Goal: Communication & Community: Share content

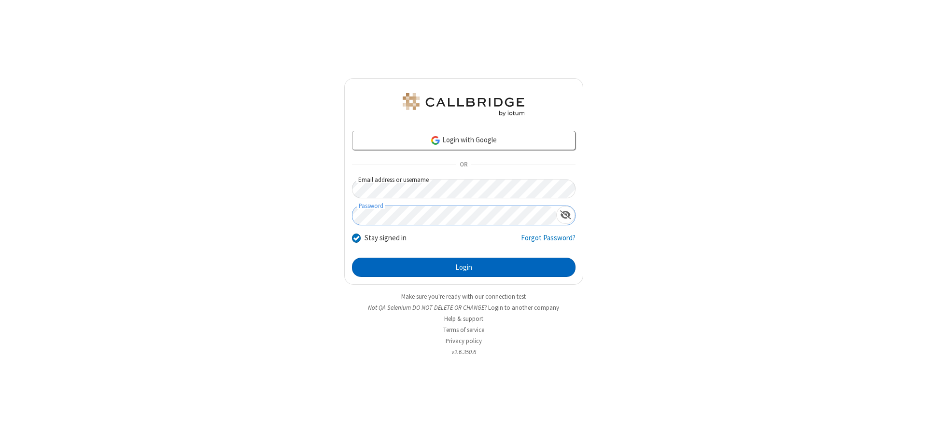
click at [464, 268] on button "Login" at bounding box center [464, 267] width 224 height 19
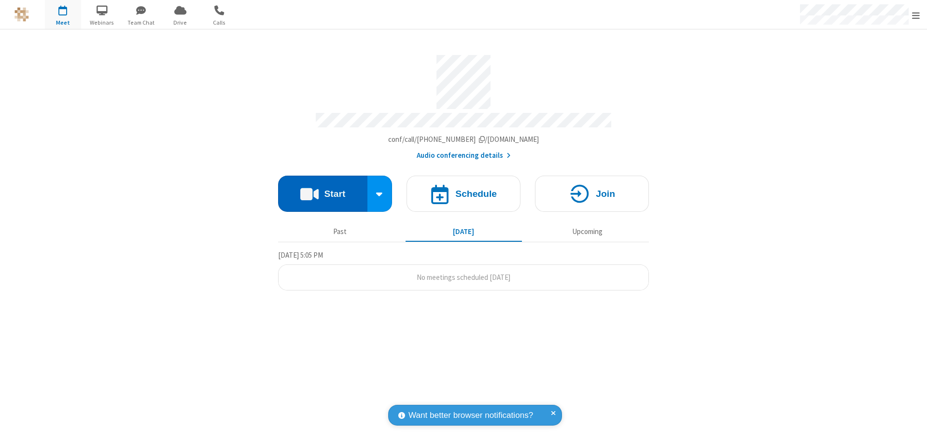
click at [323, 189] on button "Start" at bounding box center [322, 194] width 89 height 36
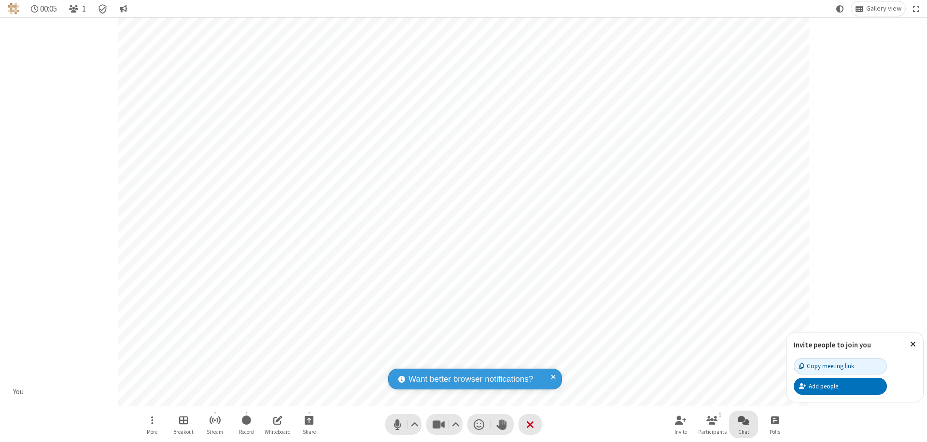
click at [744, 420] on span "Open chat" at bounding box center [744, 420] width 12 height 12
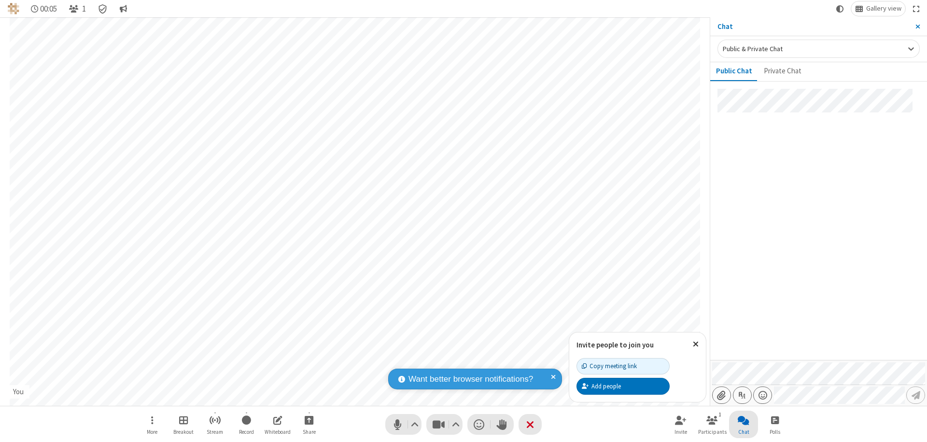
type input "C:\fakepath\doc_test.docx"
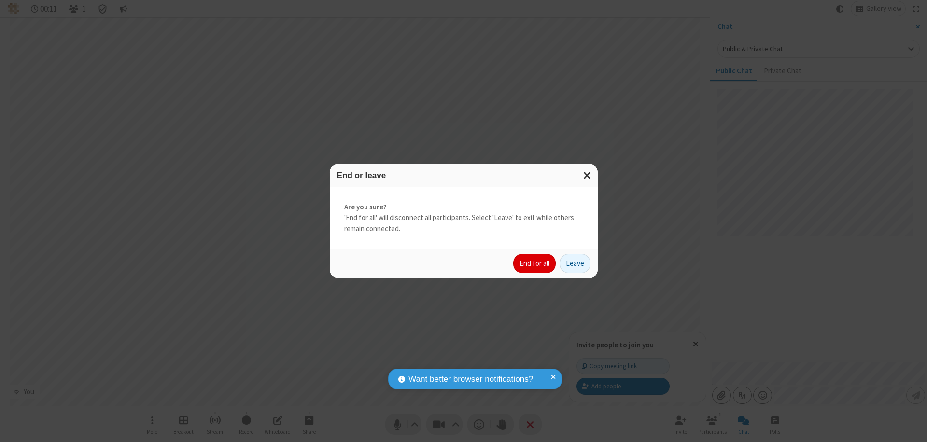
click at [535, 264] on button "End for all" at bounding box center [534, 263] width 43 height 19
